Goal: Check status: Check status

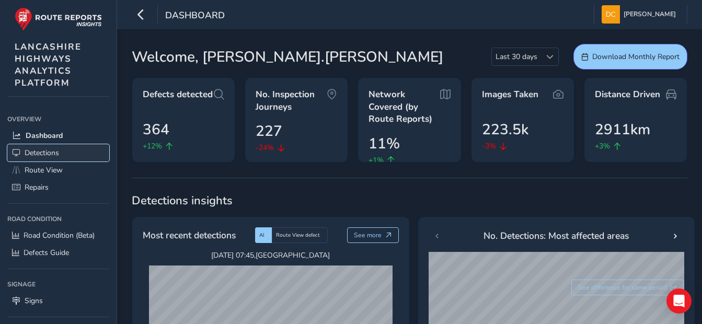
click at [49, 153] on span "Detections" at bounding box center [42, 153] width 34 height 10
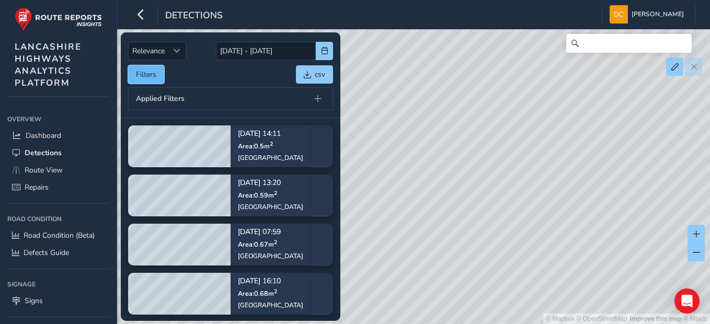
click at [156, 70] on button "Filters" at bounding box center [146, 74] width 36 height 18
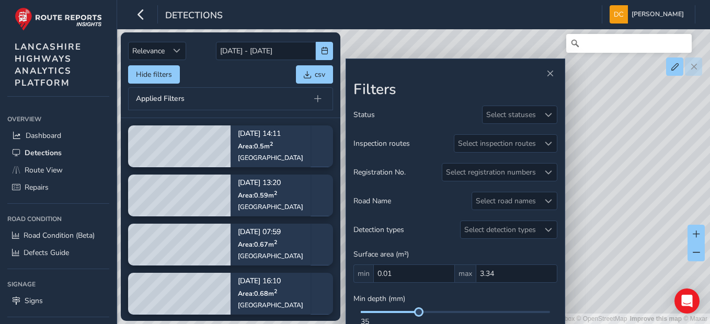
drag, startPoint x: 420, startPoint y: 314, endPoint x: 357, endPoint y: 317, distance: 62.8
click at [357, 317] on div "35" at bounding box center [455, 319] width 204 height 16
click at [550, 138] on div at bounding box center [547, 143] width 17 height 17
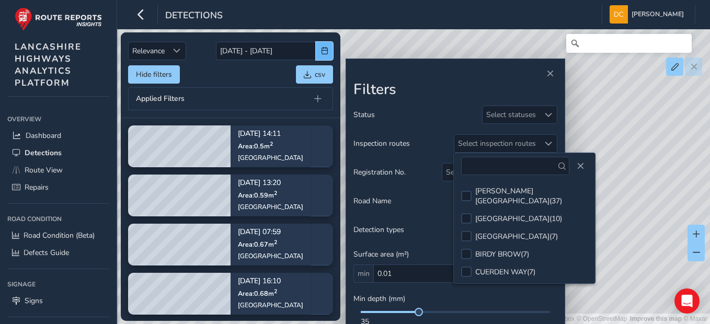
click at [329, 48] on button "button" at bounding box center [324, 51] width 17 height 18
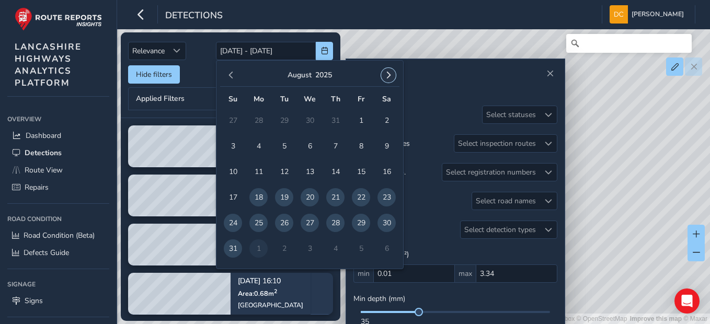
click at [392, 77] on button "button" at bounding box center [388, 75] width 15 height 15
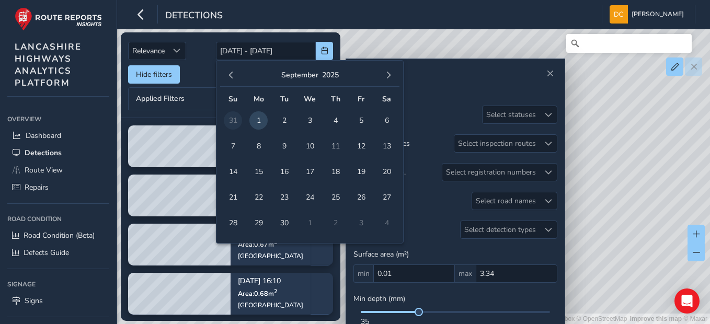
click at [260, 119] on span "1" at bounding box center [258, 120] width 18 height 18
type input "[DATE]"
click at [260, 119] on span "1" at bounding box center [258, 120] width 18 height 18
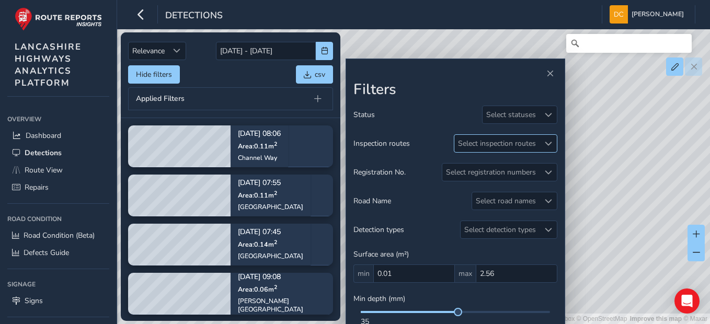
click at [508, 144] on div "Select inspection routes" at bounding box center [496, 143] width 85 height 17
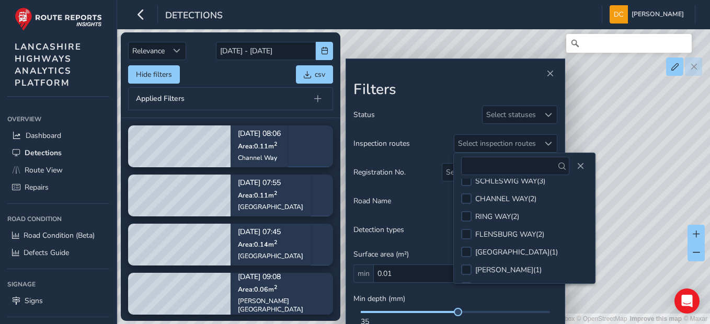
scroll to position [66, 0]
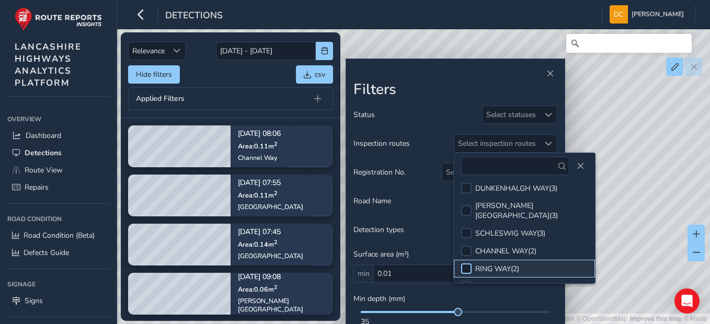
click at [465, 263] on div at bounding box center [466, 268] width 10 height 10
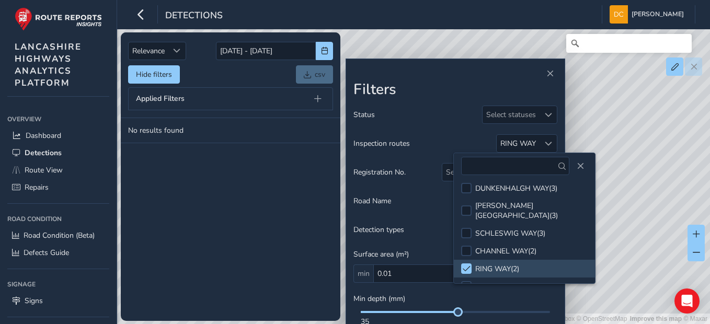
drag, startPoint x: 460, startPoint y: 315, endPoint x: 340, endPoint y: 313, distance: 120.7
click at [340, 44] on div "Relevance Relevance 01/09/2025 - 01/09/2025 Hide filters csv Applied Filters No…" at bounding box center [413, 44] width 563 height 0
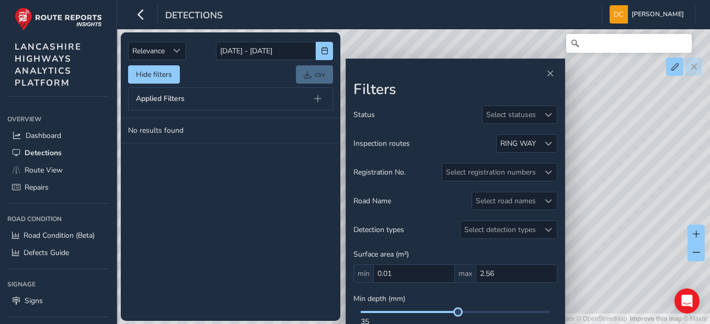
drag, startPoint x: 457, startPoint y: 311, endPoint x: 347, endPoint y: 311, distance: 110.8
click at [347, 311] on div "Filters Status Select statuses Inspection routes RING WAY Registration No. Sele…" at bounding box center [455, 212] width 220 height 306
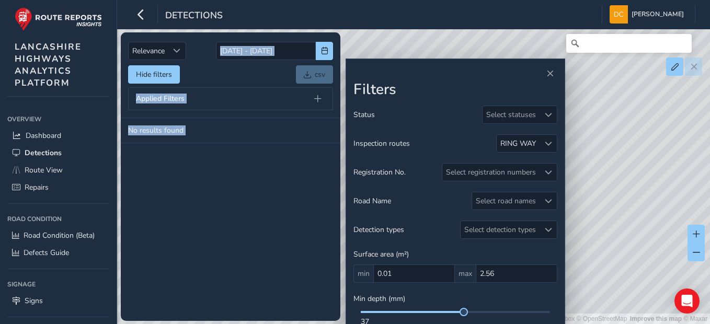
drag, startPoint x: 464, startPoint y: 64, endPoint x: 461, endPoint y: 16, distance: 48.6
click at [461, 16] on div "Detections Dave Cowburn Colour Scheme: Dark Dim Light Logout Relevance Relevanc…" at bounding box center [413, 162] width 593 height 324
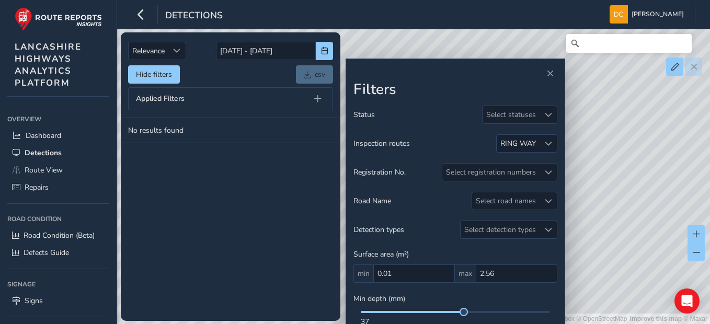
click at [363, 312] on span at bounding box center [412, 312] width 103 height 2
click at [369, 312] on span at bounding box center [412, 312] width 103 height 2
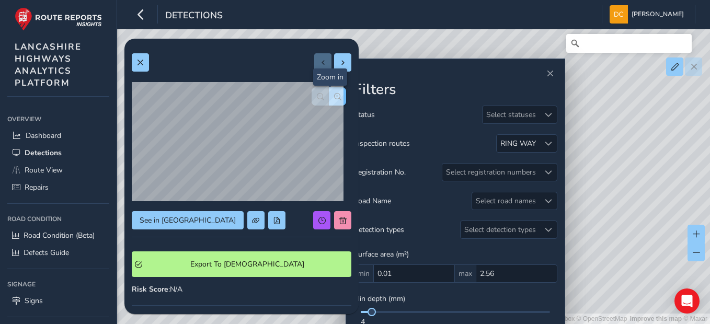
click at [334, 94] on button "button" at bounding box center [337, 96] width 17 height 18
click at [141, 61] on span at bounding box center [139, 62] width 7 height 7
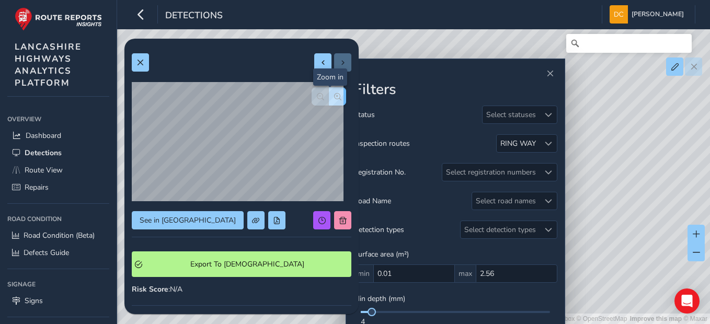
click at [333, 94] on button "button" at bounding box center [337, 96] width 17 height 18
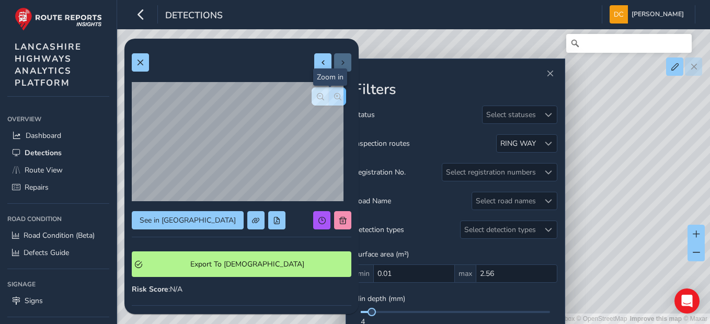
click at [333, 94] on div at bounding box center [328, 96] width 34 height 18
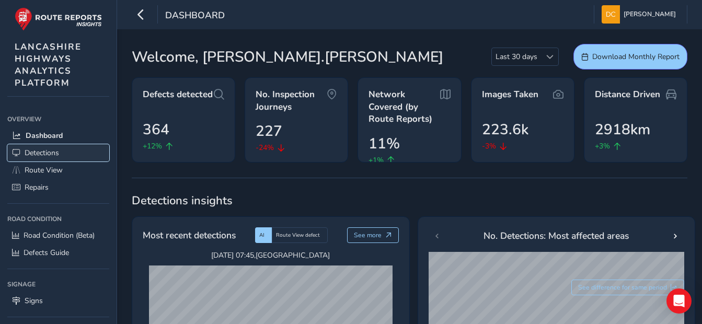
click at [38, 148] on span "Detections" at bounding box center [42, 153] width 34 height 10
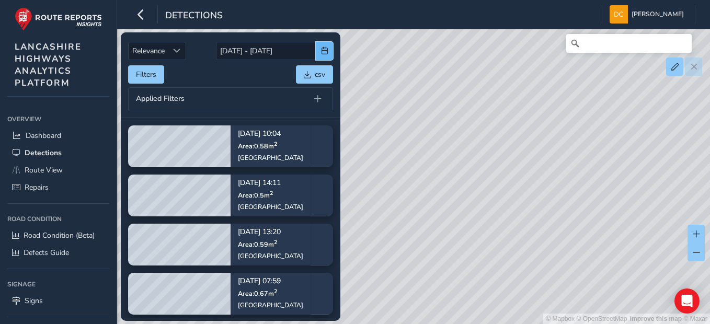
click at [326, 52] on span "button" at bounding box center [324, 50] width 7 height 7
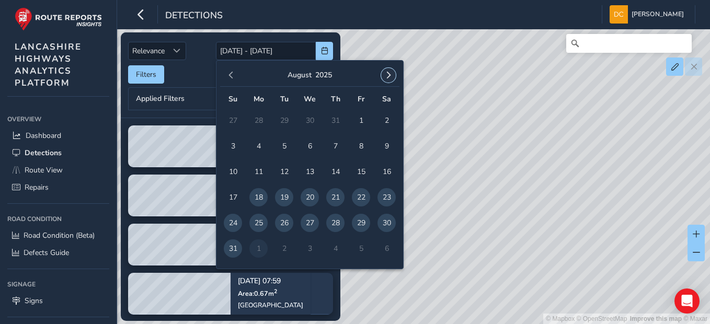
click at [385, 78] on span "button" at bounding box center [388, 75] width 7 height 7
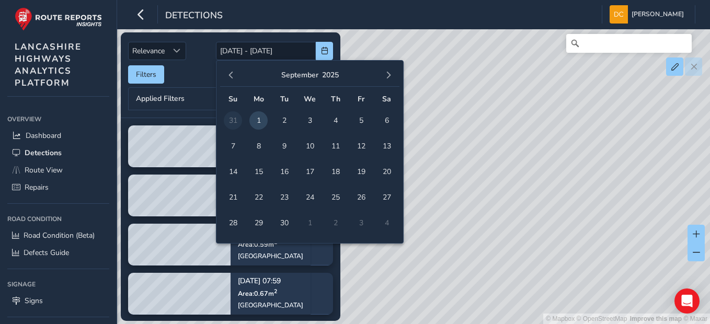
click at [259, 118] on span "1" at bounding box center [258, 120] width 18 height 18
type input "[DATE] - [DATE]"
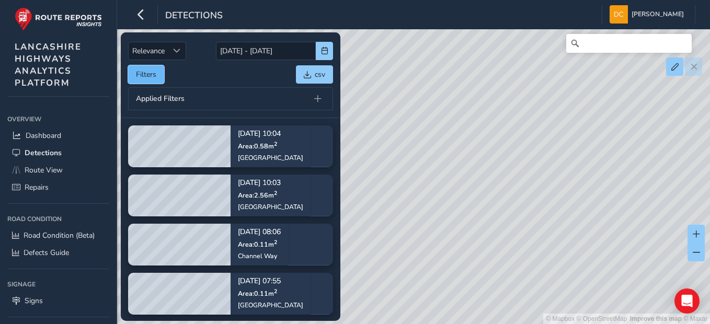
click at [155, 70] on button "Filters" at bounding box center [146, 74] width 36 height 18
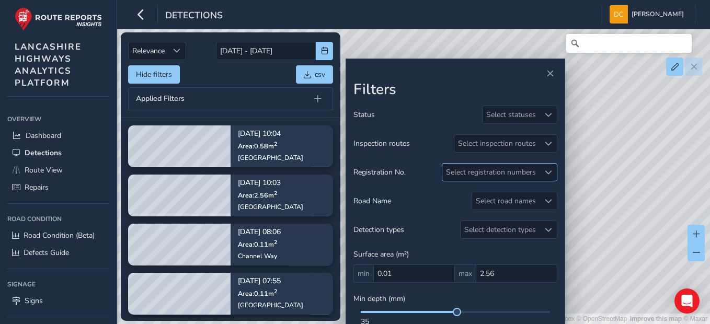
click at [555, 172] on div at bounding box center [547, 172] width 17 height 17
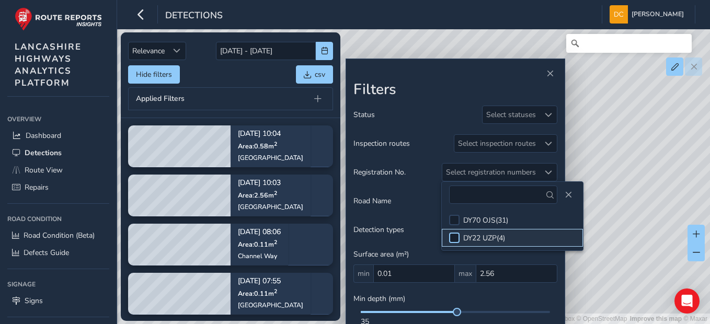
click at [452, 238] on div at bounding box center [454, 238] width 10 height 10
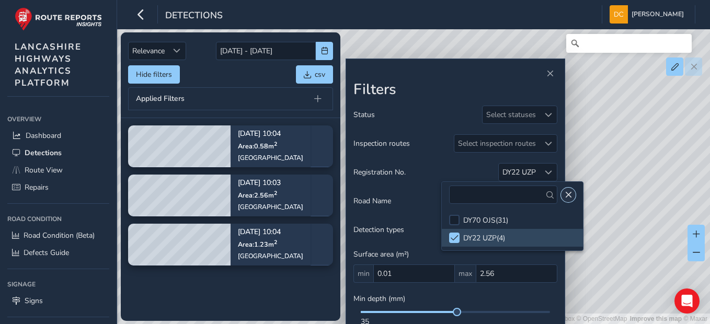
click at [564, 194] on span "Close" at bounding box center [567, 194] width 7 height 7
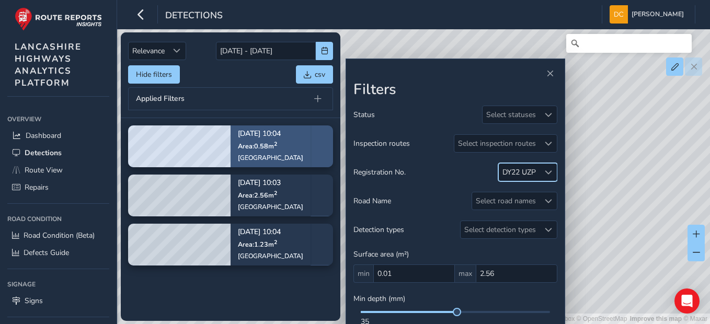
click at [250, 147] on span "Area: 0.58 m 2" at bounding box center [257, 146] width 39 height 9
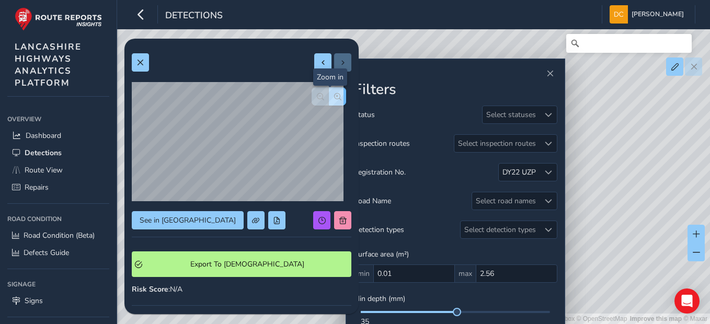
click at [334, 96] on button "button" at bounding box center [337, 96] width 17 height 18
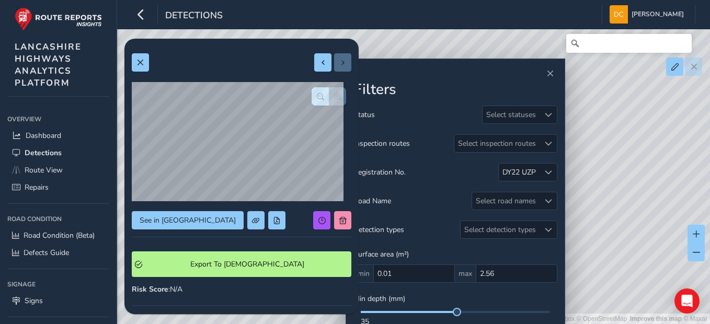
click at [334, 96] on div at bounding box center [328, 96] width 34 height 18
click at [145, 65] on button at bounding box center [140, 62] width 17 height 18
click at [334, 96] on span "button" at bounding box center [337, 96] width 7 height 7
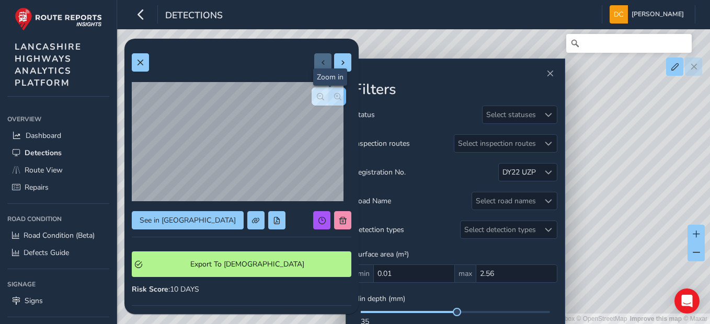
click at [334, 96] on span "button" at bounding box center [337, 96] width 7 height 7
click at [141, 54] on button at bounding box center [140, 62] width 17 height 18
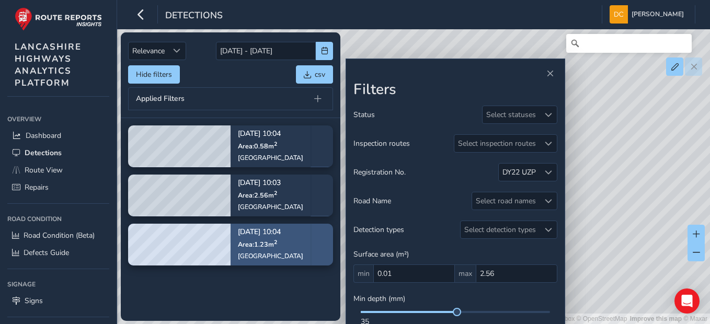
click at [262, 248] on span "Area: 1.23 m 2" at bounding box center [257, 244] width 39 height 9
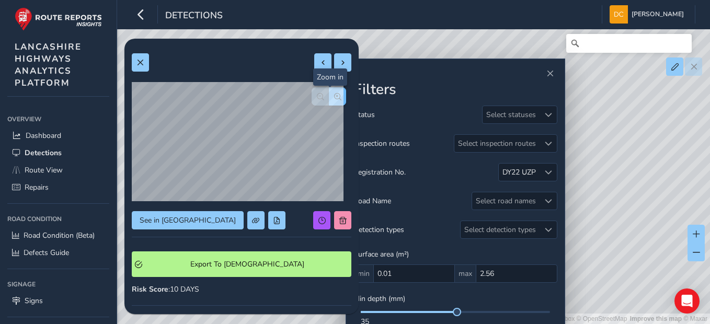
click at [334, 98] on span "button" at bounding box center [337, 96] width 7 height 7
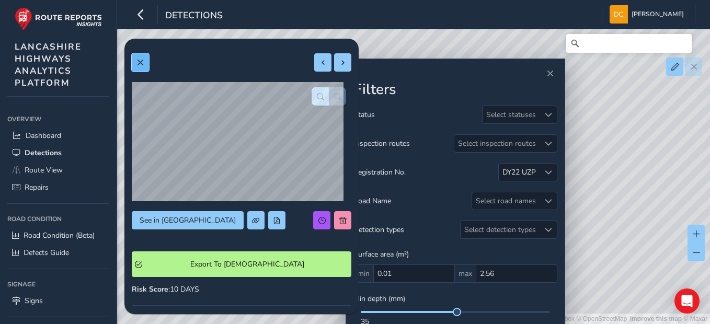
click at [147, 64] on button at bounding box center [140, 62] width 17 height 18
click at [334, 94] on span "button" at bounding box center [337, 96] width 7 height 7
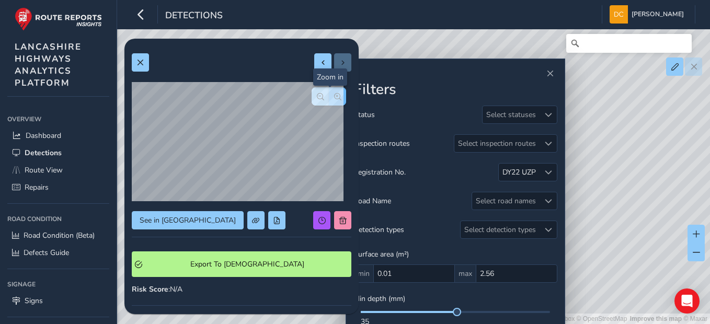
click at [334, 94] on span "button" at bounding box center [337, 96] width 7 height 7
click at [330, 94] on div at bounding box center [328, 96] width 34 height 18
click at [139, 63] on span at bounding box center [139, 62] width 7 height 7
click at [334, 99] on span "button" at bounding box center [337, 96] width 7 height 7
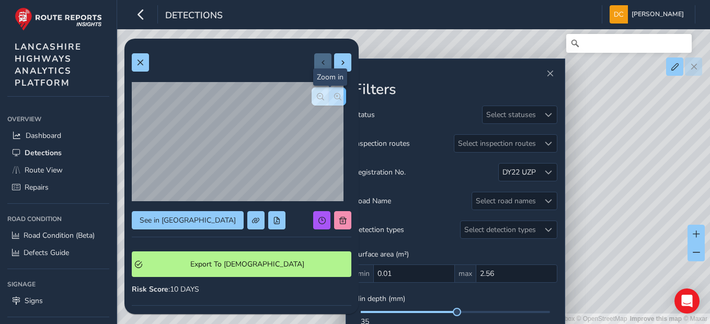
click at [334, 99] on span "button" at bounding box center [337, 96] width 7 height 7
click at [327, 99] on div at bounding box center [328, 96] width 34 height 18
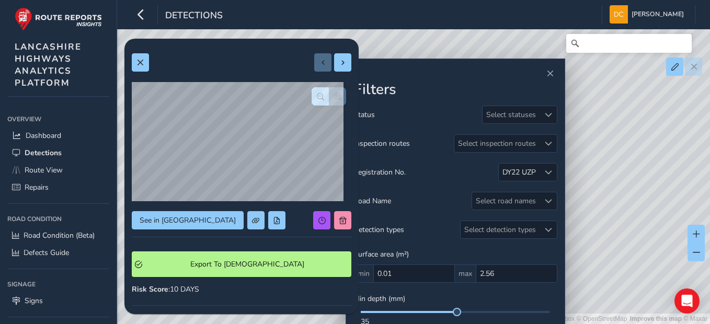
click at [327, 99] on div at bounding box center [328, 96] width 34 height 18
click at [133, 62] on button at bounding box center [140, 62] width 17 height 18
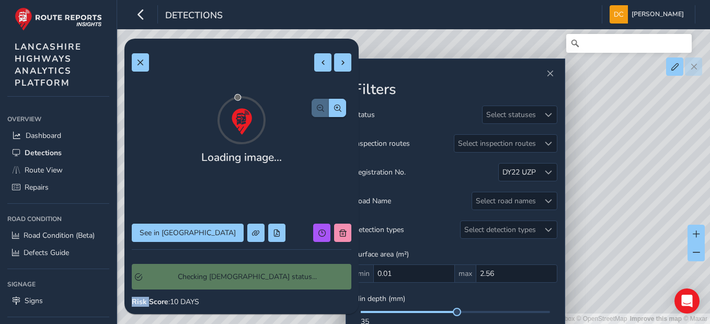
click at [189, 257] on div "Checking [DEMOGRAPHIC_DATA] status..." at bounding box center [242, 277] width 220 height 40
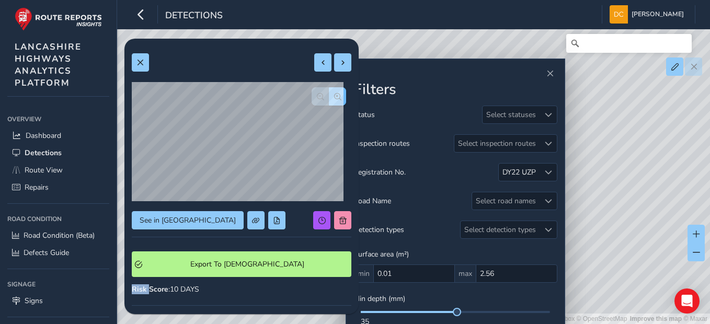
drag, startPoint x: 246, startPoint y: 213, endPoint x: 328, endPoint y: 96, distance: 143.0
click at [334, 96] on span "button" at bounding box center [337, 96] width 7 height 7
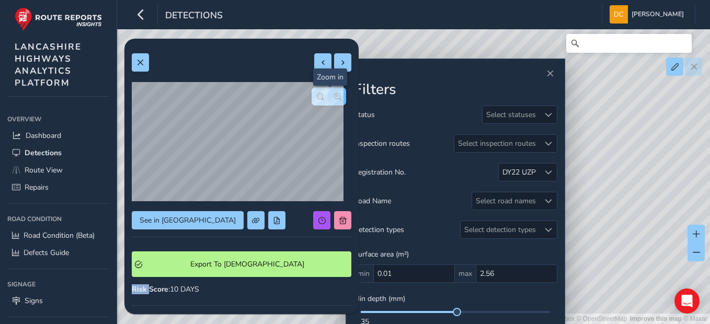
click at [334, 96] on span "button" at bounding box center [337, 96] width 7 height 7
click at [141, 64] on span at bounding box center [139, 62] width 7 height 7
click at [333, 98] on button "button" at bounding box center [337, 96] width 17 height 18
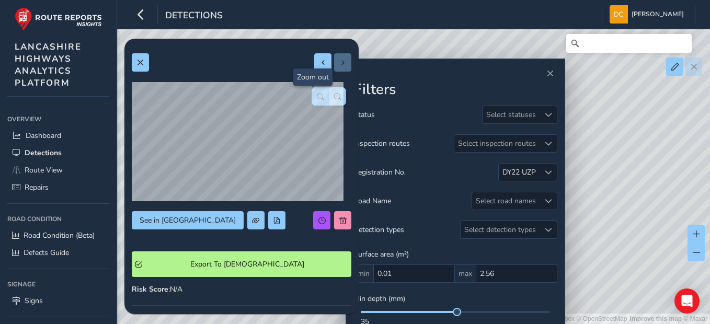
click at [317, 99] on span "button" at bounding box center [320, 96] width 7 height 7
click at [138, 62] on span at bounding box center [139, 62] width 7 height 7
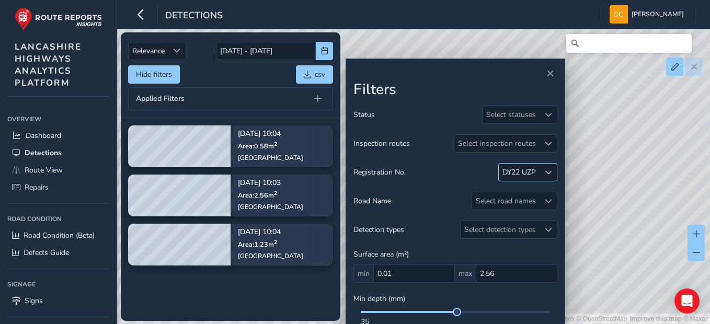
click at [550, 170] on span at bounding box center [548, 172] width 7 height 7
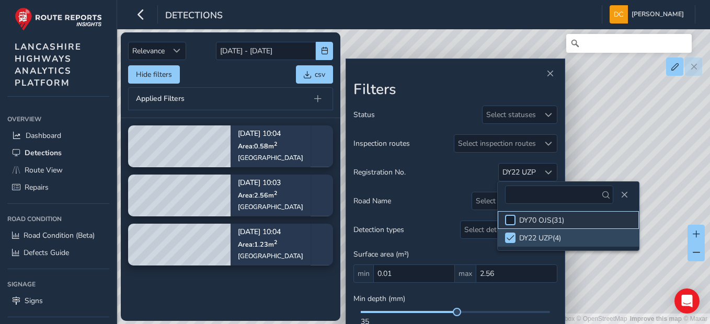
click at [514, 221] on div at bounding box center [510, 220] width 10 height 10
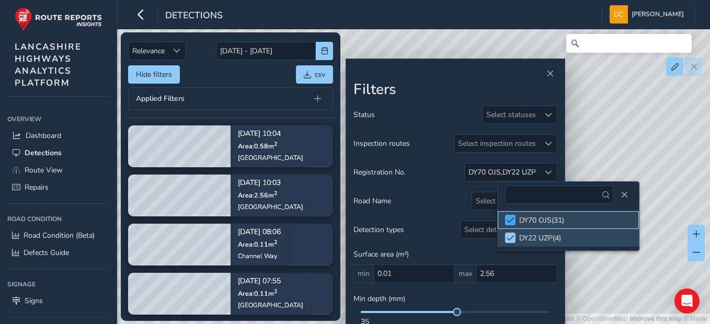
click at [510, 218] on span at bounding box center [510, 219] width 8 height 7
